Goal: Transaction & Acquisition: Purchase product/service

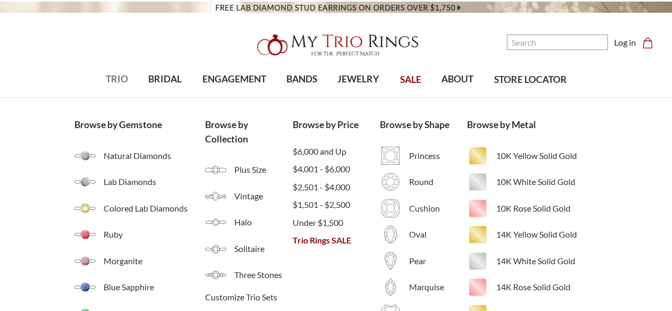
click at [117, 72] on span "TRIO" at bounding box center [117, 79] width 22 height 14
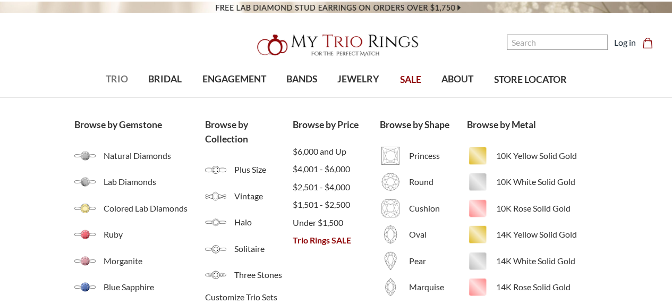
drag, startPoint x: 0, startPoint y: 0, endPoint x: 117, endPoint y: 72, distance: 137.8
click at [117, 72] on span "TRIO" at bounding box center [117, 79] width 22 height 14
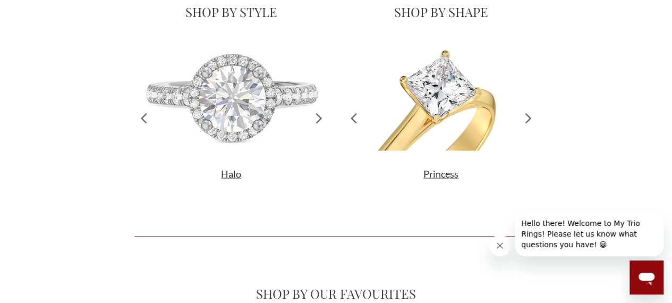
scroll to position [187, 395]
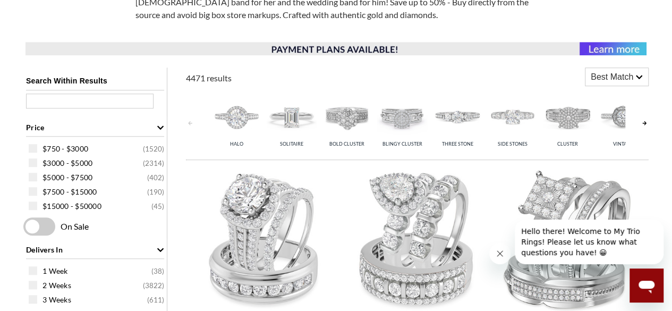
scroll to position [382, 0]
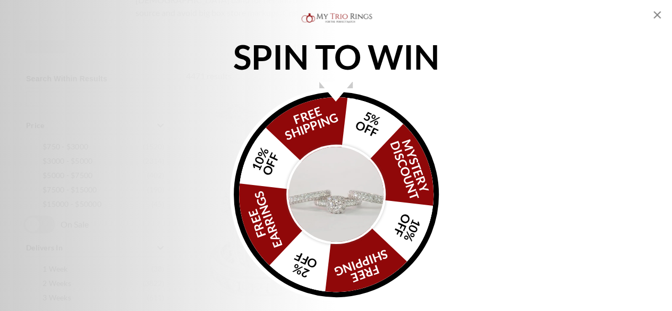
click at [655, 14] on icon "Close popup" at bounding box center [657, 14] width 13 height 13
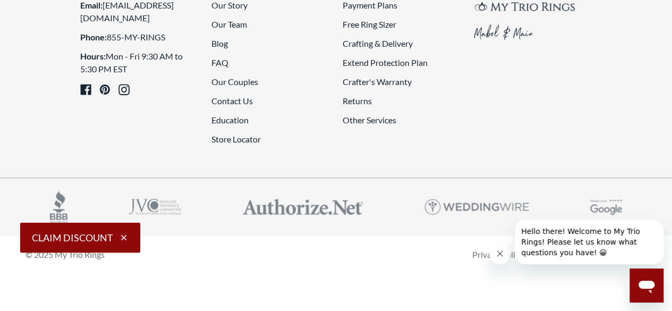
scroll to position [2528, 0]
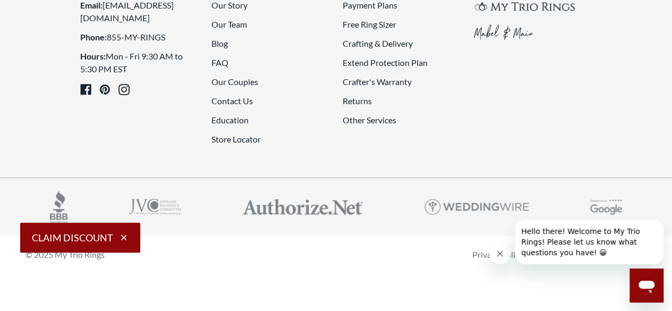
scroll to position [2475, 0]
